Goal: Task Accomplishment & Management: Manage account settings

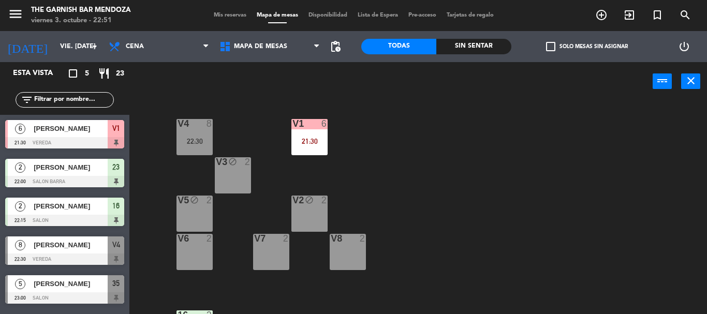
click at [51, 135] on div "[PERSON_NAME]" at bounding box center [70, 128] width 75 height 17
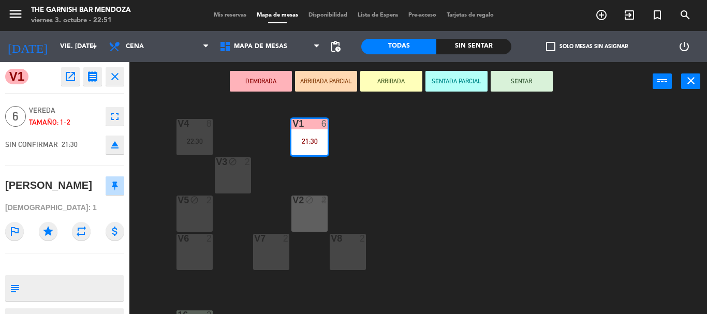
click at [71, 72] on icon "open_in_new" at bounding box center [70, 76] width 12 height 12
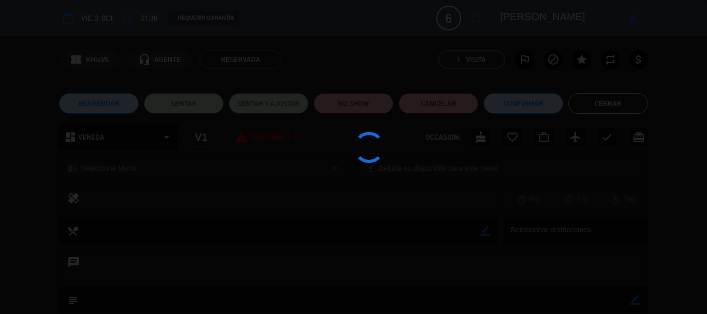
click at [376, 107] on edit-booking-info-modal "calendar_today vie. 3, oct. access_time 21:30 REQUERIR GARANTÍA 6 [PERSON_NAME]…" at bounding box center [353, 157] width 707 height 314
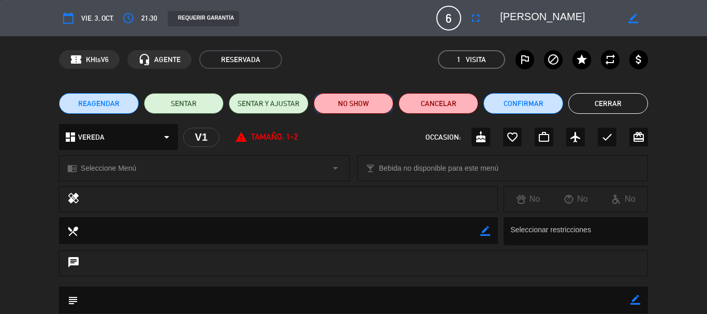
click at [376, 107] on button "NO SHOW" at bounding box center [354, 103] width 80 height 21
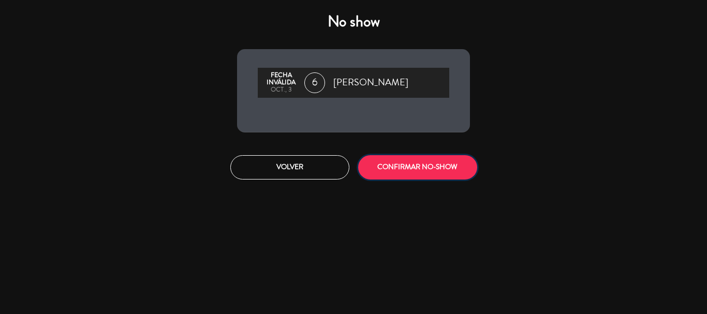
click at [400, 168] on button "CONFIRMAR NO-SHOW" at bounding box center [417, 167] width 119 height 24
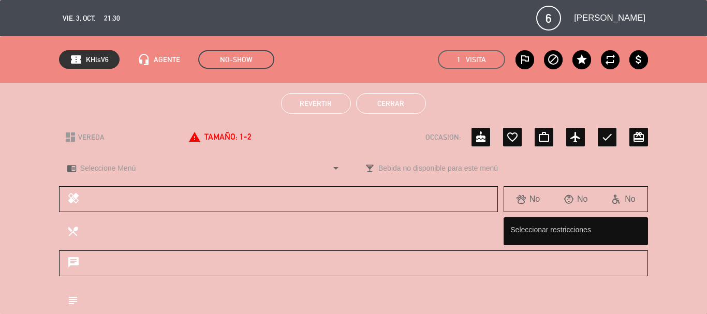
click at [408, 105] on button "Cerrar" at bounding box center [391, 103] width 70 height 21
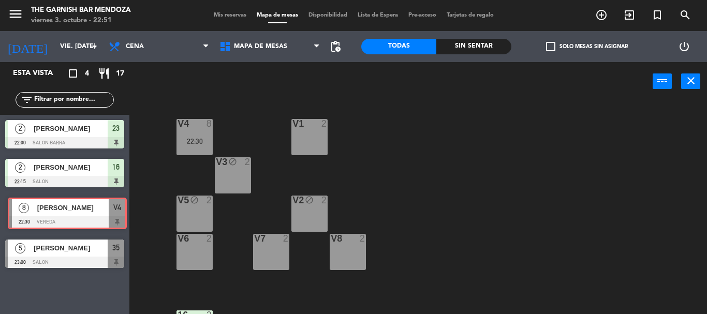
click at [70, 214] on div "8 Giuliano Hernandez 22:30 VEREDA V4 8 Giuliano Hernandez 22:30 VEREDA V4" at bounding box center [64, 214] width 129 height 42
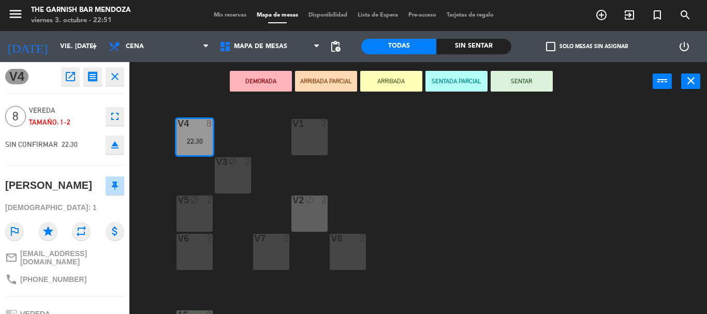
click at [124, 76] on button "close" at bounding box center [115, 76] width 19 height 19
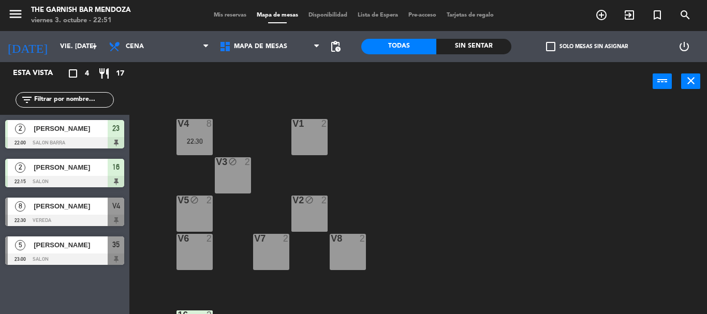
click at [80, 209] on span "Giuliano Hernandez" at bounding box center [71, 206] width 74 height 11
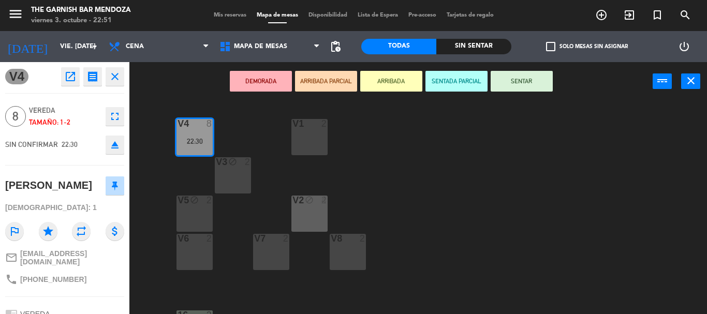
click at [75, 74] on icon "open_in_new" at bounding box center [70, 76] width 12 height 12
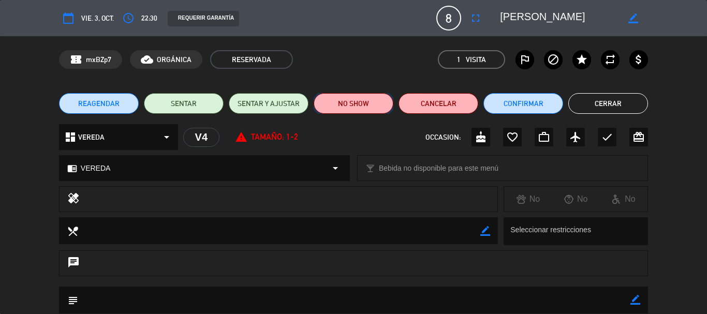
click at [337, 105] on button "NO SHOW" at bounding box center [354, 103] width 80 height 21
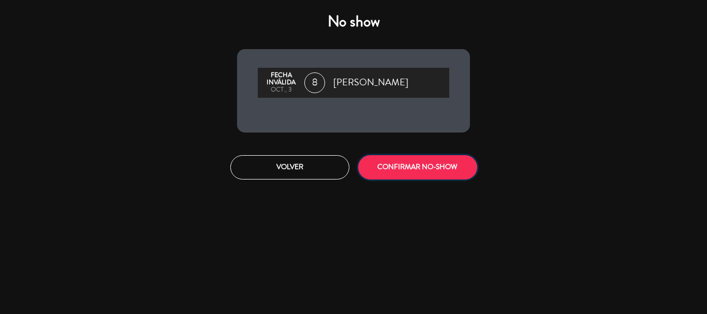
click at [412, 166] on button "CONFIRMAR NO-SHOW" at bounding box center [417, 167] width 119 height 24
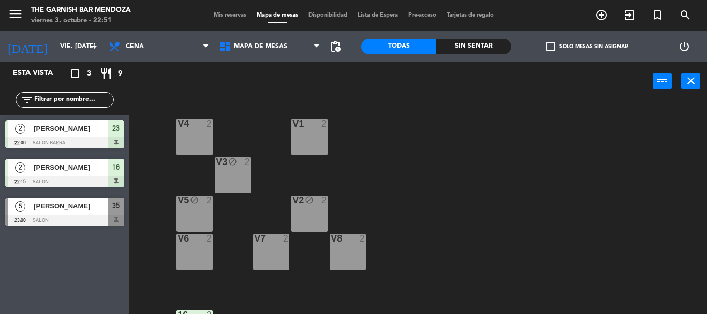
click at [492, 49] on div "Sin sentar" at bounding box center [473, 47] width 75 height 16
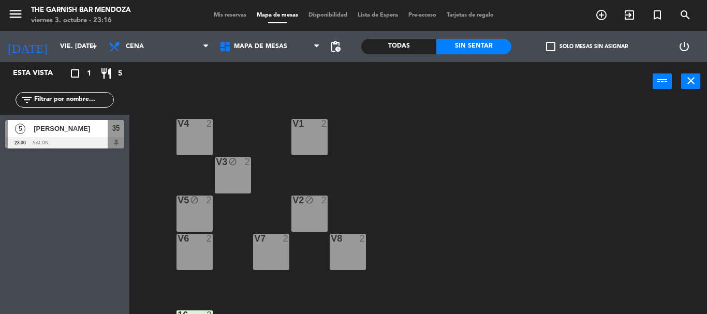
click at [77, 127] on span "[PERSON_NAME]" at bounding box center [71, 128] width 74 height 11
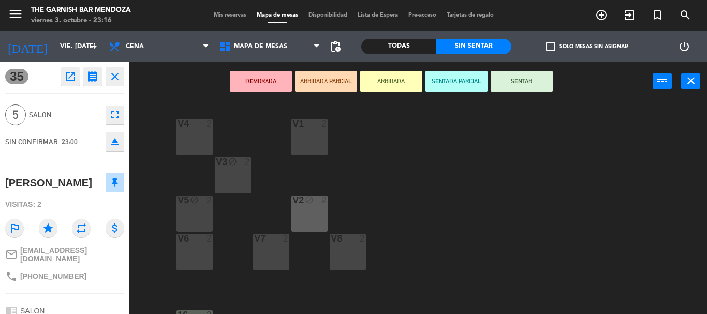
click at [513, 87] on button "SENTAR" at bounding box center [522, 81] width 62 height 21
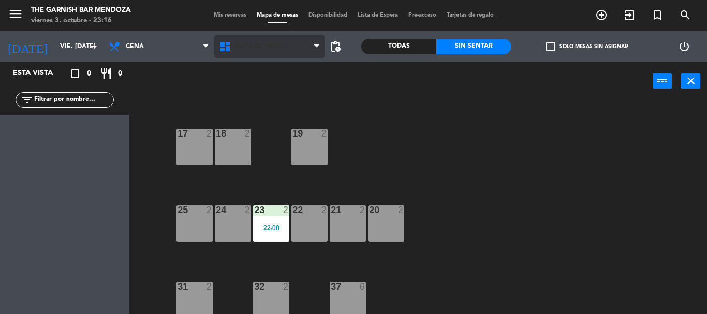
scroll to position [259, 0]
click at [386, 42] on div "Todas" at bounding box center [398, 47] width 75 height 16
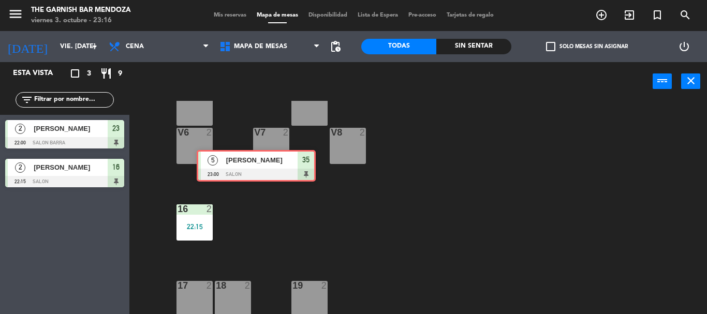
scroll to position [0, 0]
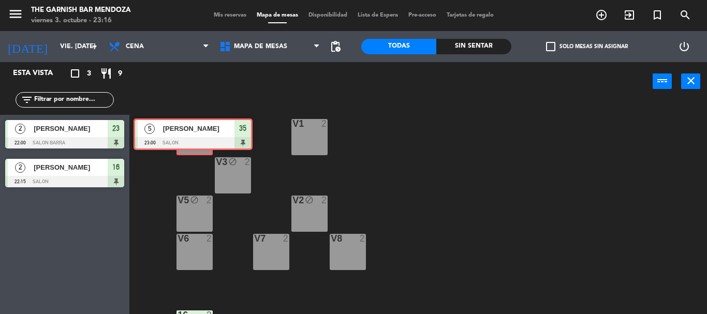
drag, startPoint x: 66, startPoint y: 221, endPoint x: 195, endPoint y: 141, distance: 150.8
